Goal: Task Accomplishment & Management: Manage account settings

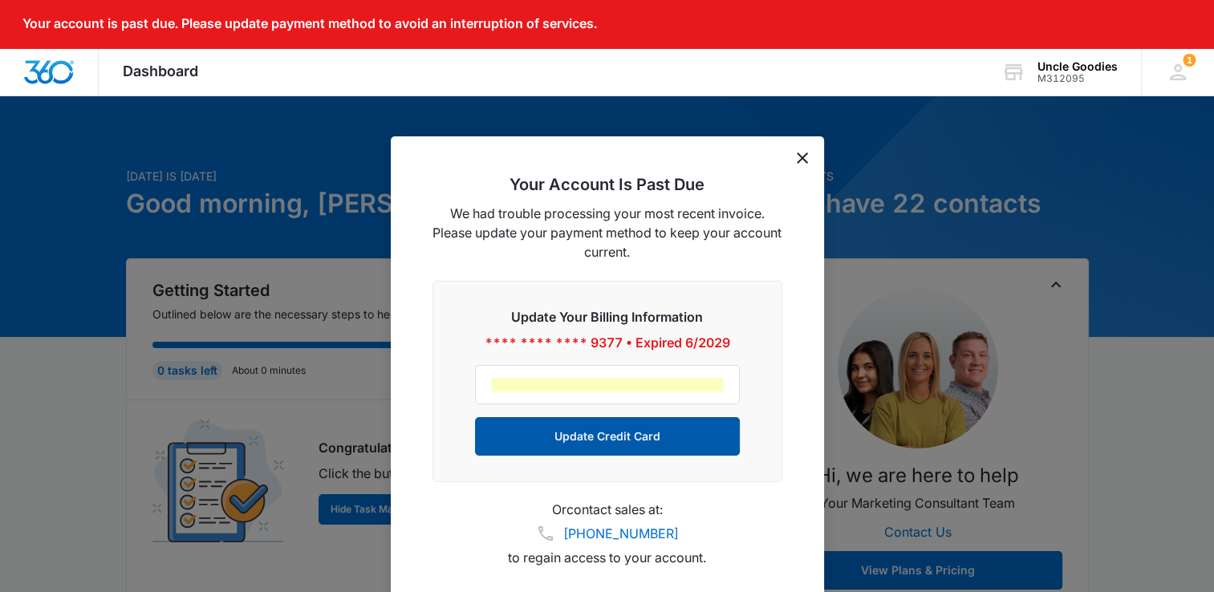
click at [621, 438] on button "Update Credit Card" at bounding box center [607, 436] width 265 height 39
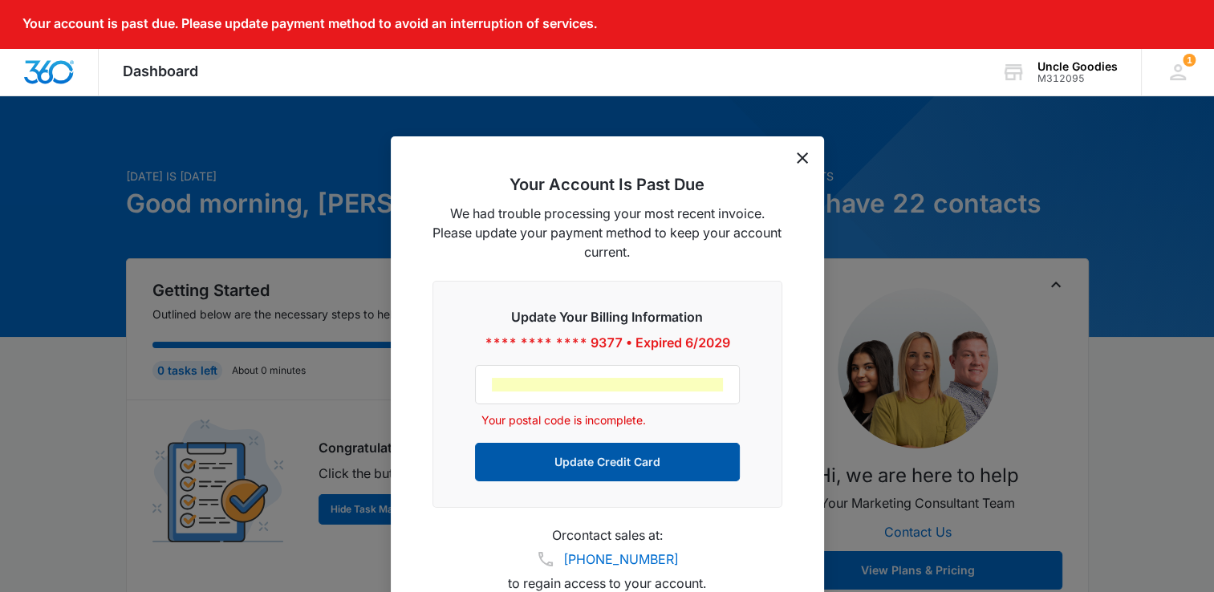
click at [632, 460] on button "Update Credit Card" at bounding box center [607, 462] width 265 height 39
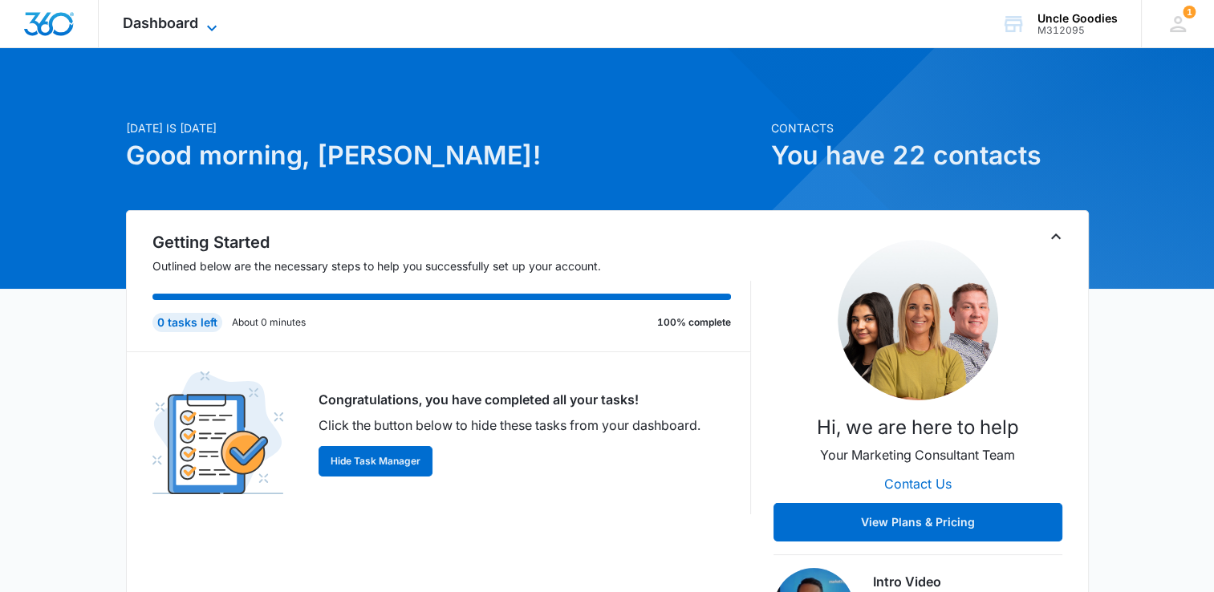
click at [202, 24] on icon at bounding box center [211, 27] width 19 height 19
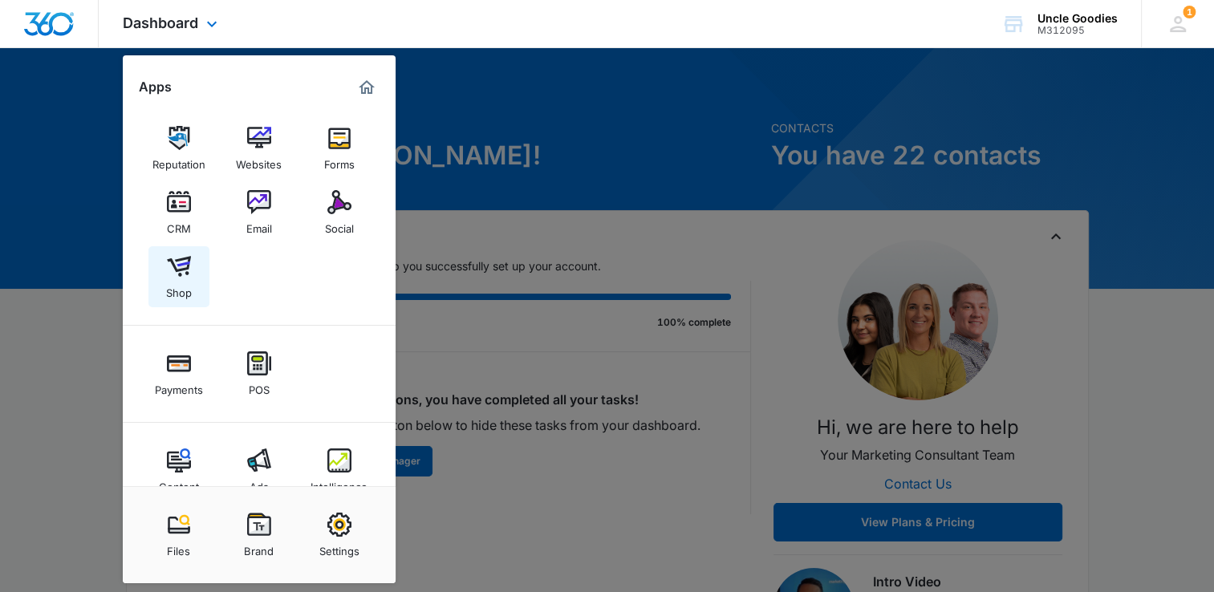
click at [181, 277] on img at bounding box center [179, 266] width 24 height 24
